Goal: Information Seeking & Learning: Learn about a topic

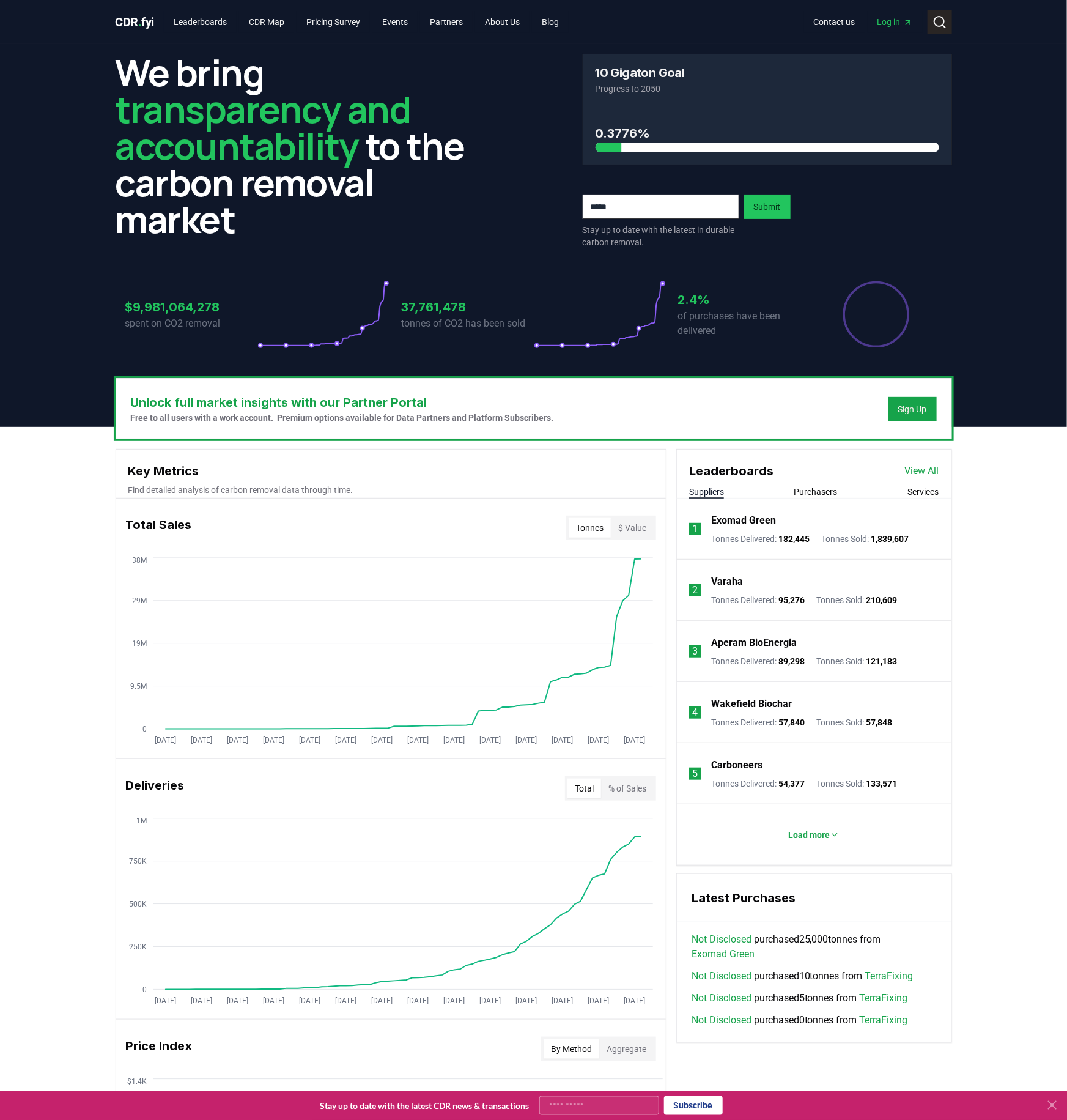
click at [938, 22] on icon at bounding box center [939, 21] width 14 height 14
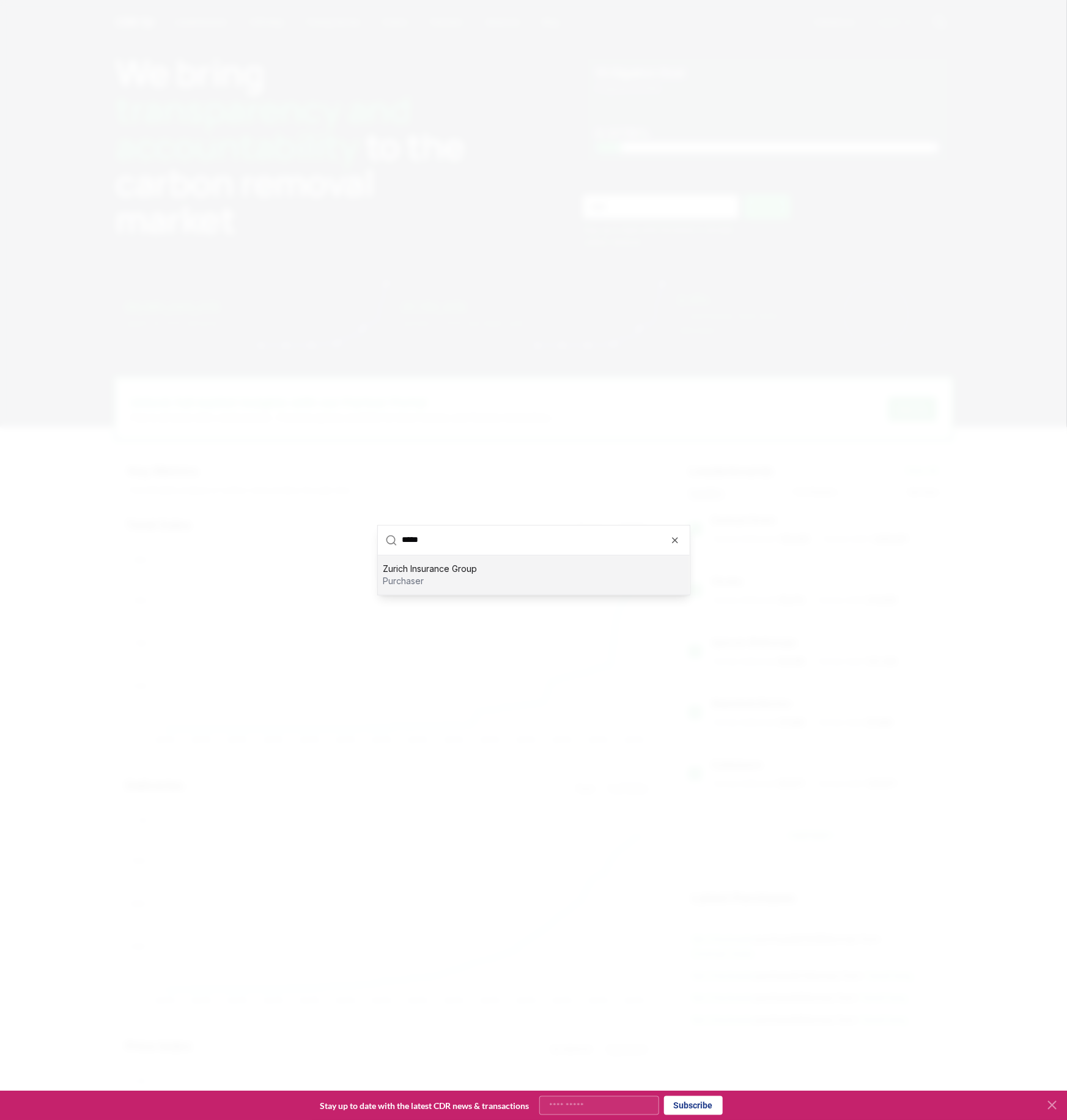
type input "******"
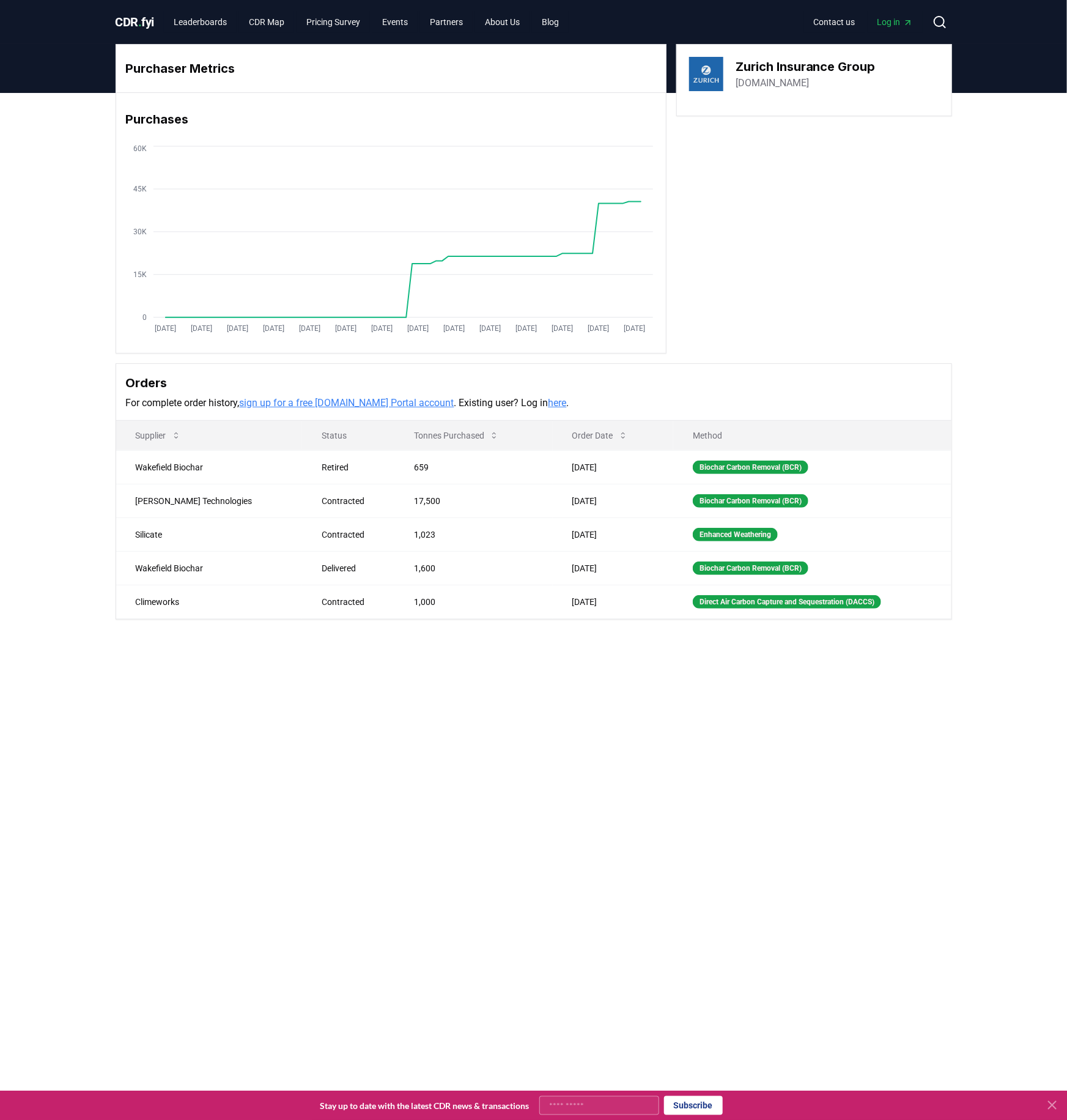
click at [69, 358] on div "Purchaser Metrics Purchases [DATE] [DATE] [DATE] [DATE] [DATE] [DATE] [DATE] [D…" at bounding box center [533, 381] width 1067 height 576
drag, startPoint x: 169, startPoint y: 566, endPoint x: 145, endPoint y: 559, distance: 25.0
click at [169, 566] on td "Wakefield Biochar" at bounding box center [209, 568] width 186 height 34
click at [164, 469] on td "Wakefield Biochar" at bounding box center [209, 467] width 186 height 34
drag, startPoint x: 697, startPoint y: 463, endPoint x: 681, endPoint y: 465, distance: 16.1
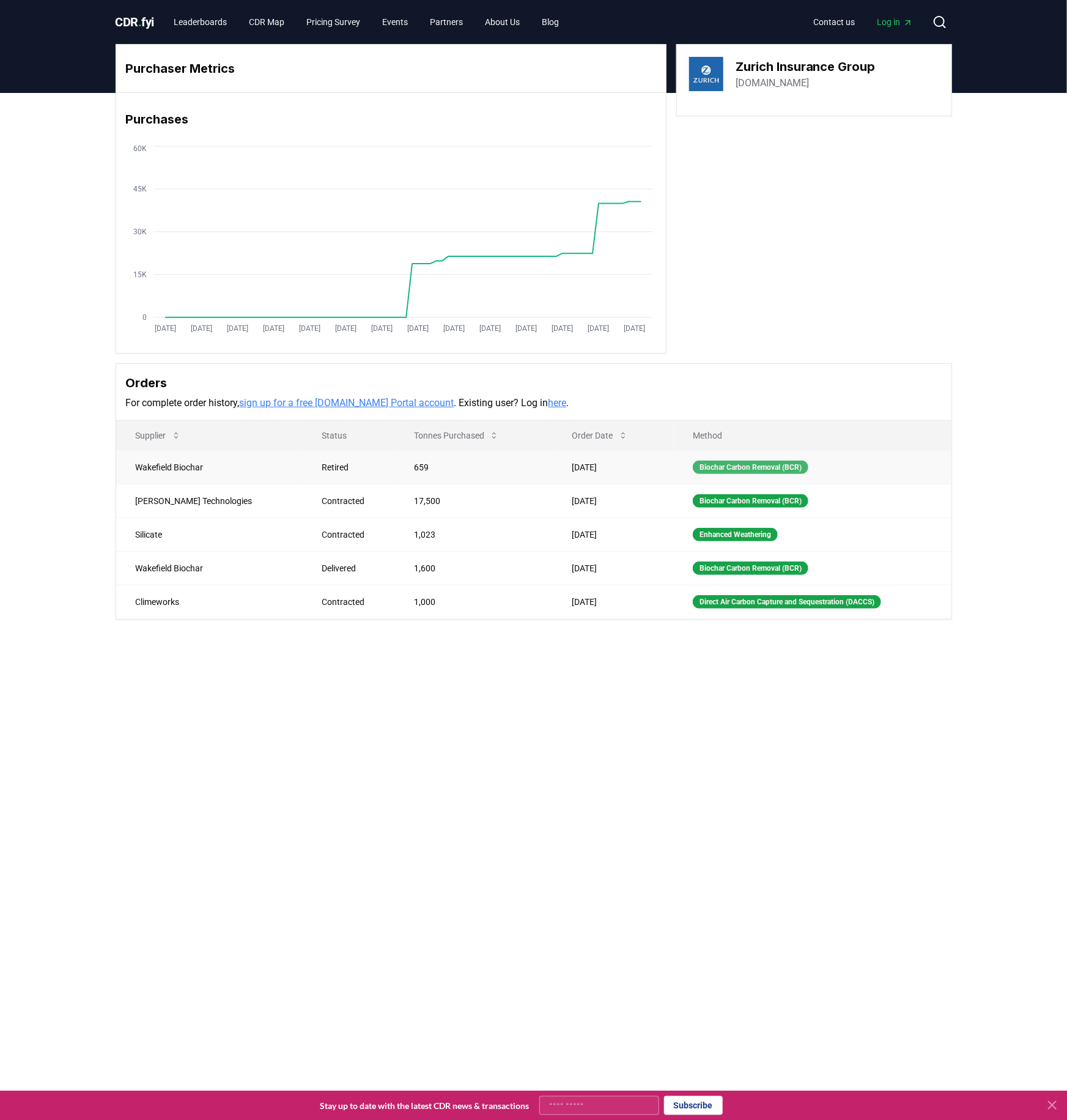
click at [697, 463] on div "Biochar Carbon Removal (BCR)" at bounding box center [750, 467] width 115 height 14
drag, startPoint x: 588, startPoint y: 470, endPoint x: 573, endPoint y: 471, distance: 15.0
click at [586, 471] on td "[DATE]" at bounding box center [613, 467] width 121 height 34
click at [568, 471] on td "[DATE]" at bounding box center [613, 467] width 121 height 34
drag, startPoint x: 353, startPoint y: 469, endPoint x: 297, endPoint y: 467, distance: 56.0
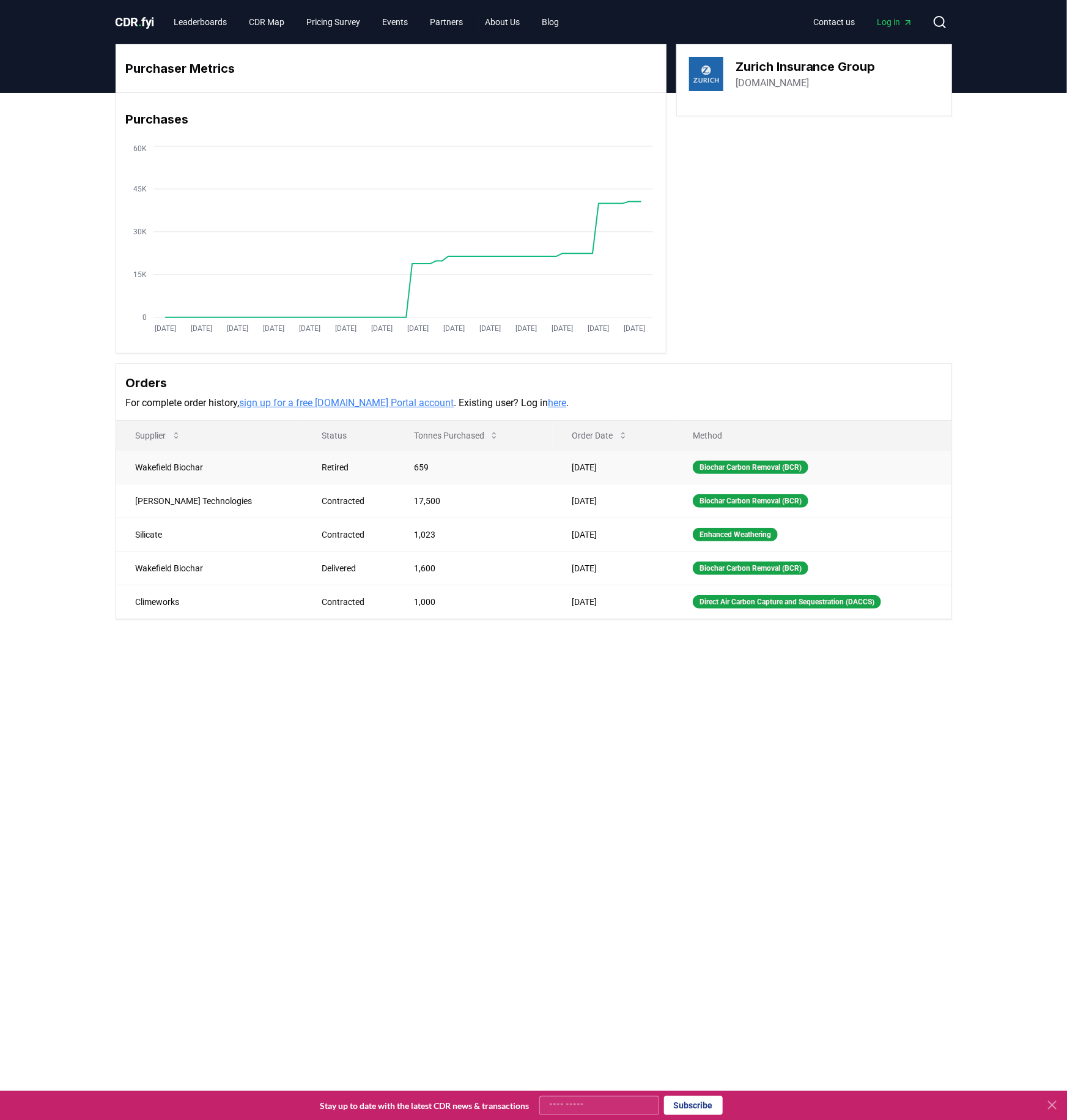
click at [394, 469] on td "659" at bounding box center [473, 467] width 158 height 34
drag, startPoint x: 293, startPoint y: 467, endPoint x: 279, endPoint y: 468, distance: 14.0
click at [321, 467] on div "Retired" at bounding box center [353, 467] width 63 height 12
drag, startPoint x: 175, startPoint y: 469, endPoint x: 304, endPoint y: 437, distance: 132.9
click at [175, 469] on td "Wakefield Biochar" at bounding box center [209, 467] width 186 height 34
